Goal: Task Accomplishment & Management: Manage account settings

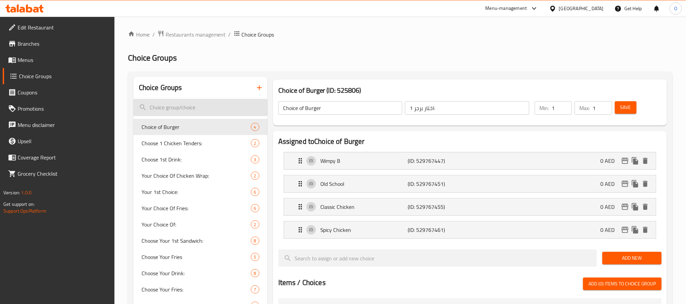
click at [213, 108] on input "search" at bounding box center [200, 107] width 134 height 17
paste input "Your Choice Of Drink:"
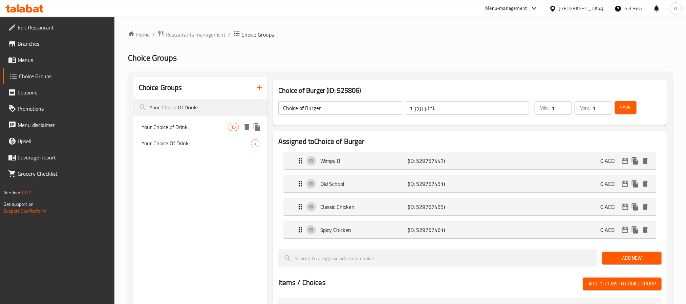
type input "Your Choice Of Drink:"
click at [175, 127] on span "Your Choice of Drink:" at bounding box center [185, 127] width 87 height 8
type input "Your Choice of Drink:"
type input "اختيارك من المشروب:"
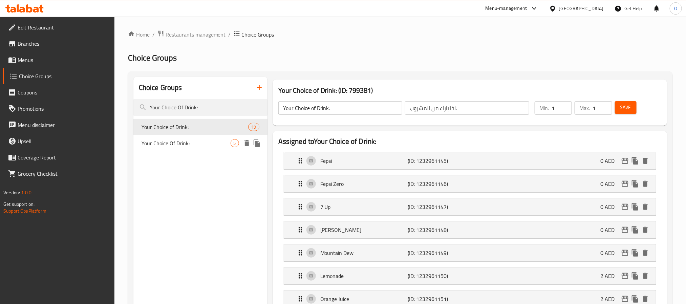
drag, startPoint x: 196, startPoint y: 140, endPoint x: 311, endPoint y: 134, distance: 114.6
click at [196, 140] on span "Your Choice Of Drink:" at bounding box center [186, 143] width 89 height 8
type input "Your Choice Of Drink:"
type input "أختيارك من مشروب:"
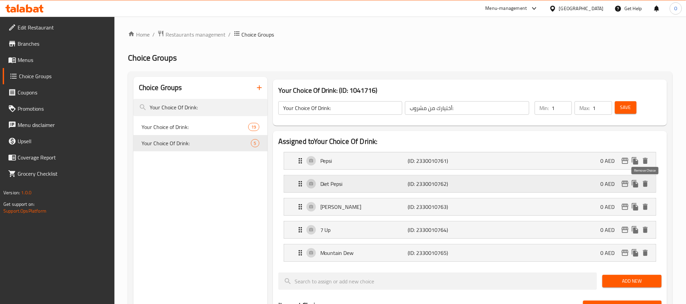
click at [462, 186] on icon "delete" at bounding box center [645, 184] width 5 height 6
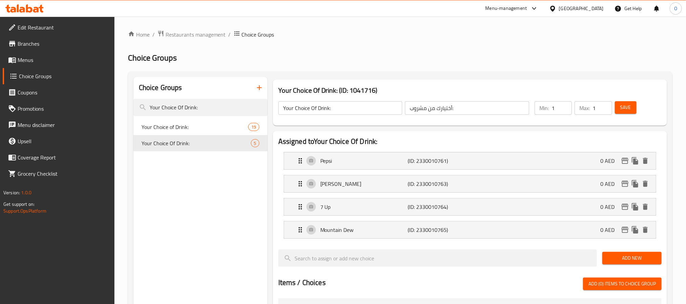
click at [462, 106] on span "Save" at bounding box center [625, 107] width 11 height 8
